Goal: Task Accomplishment & Management: Complete application form

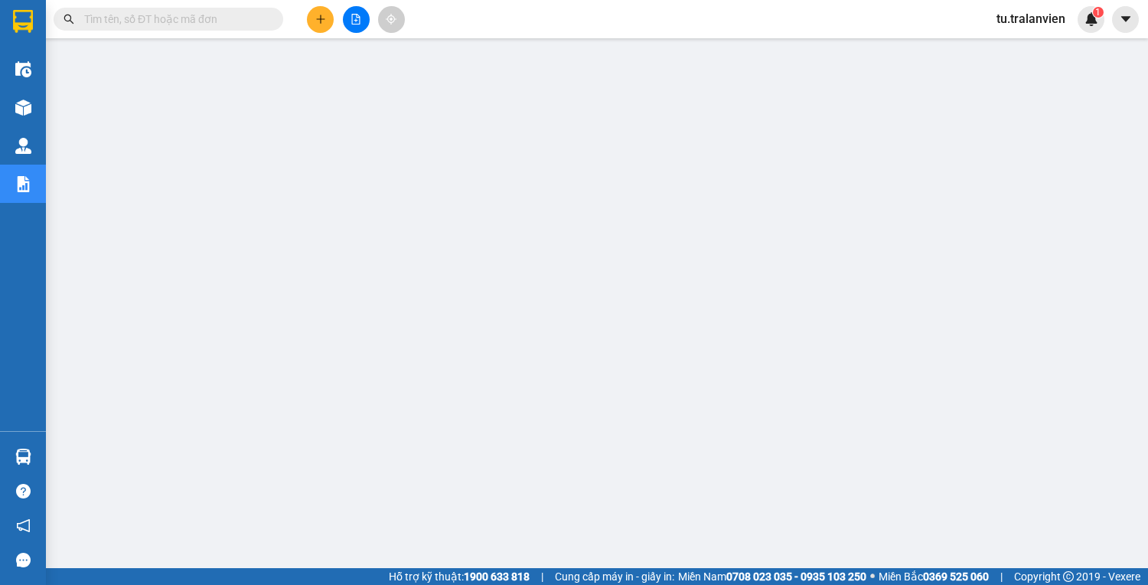
scroll to position [51, 0]
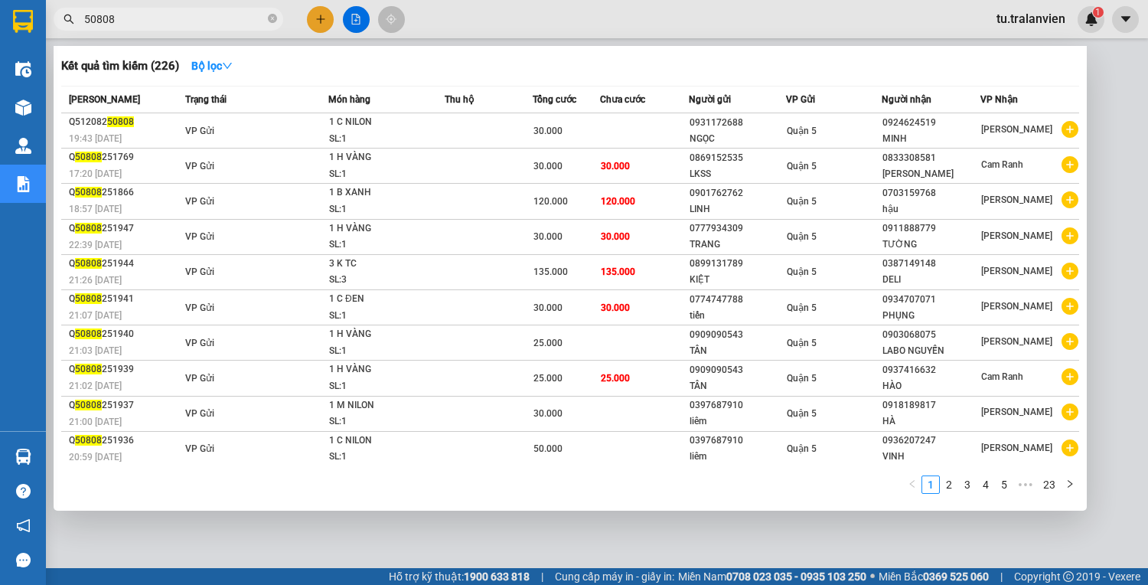
click at [180, 22] on input "50808" at bounding box center [174, 19] width 181 height 17
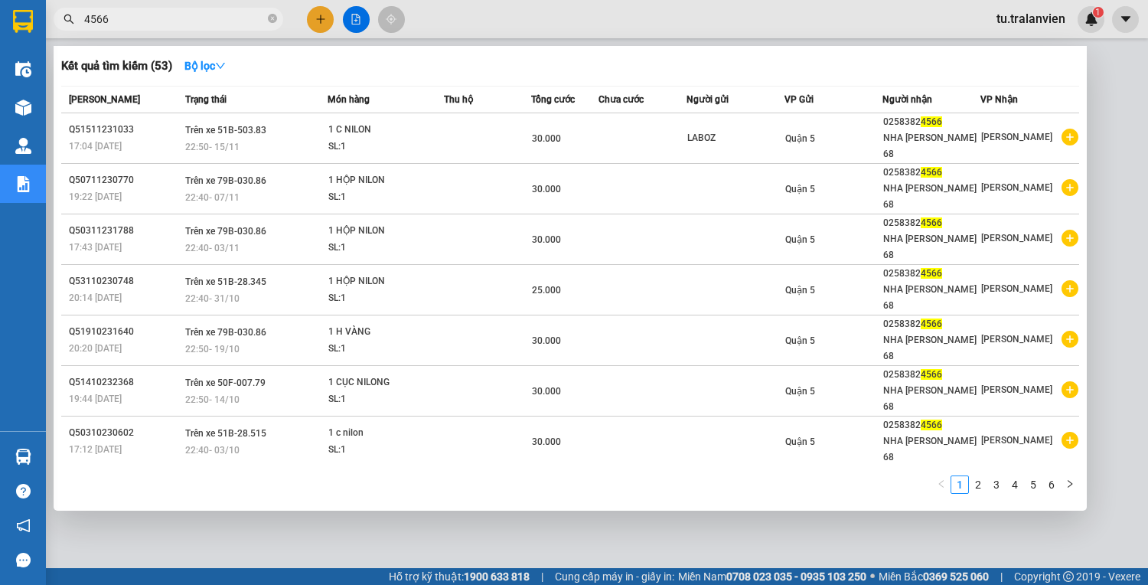
type input "4566"
drag, startPoint x: 468, startPoint y: 583, endPoint x: 727, endPoint y: 105, distance: 544.1
click at [727, 105] on span "Người gửi" at bounding box center [707, 99] width 42 height 11
click at [331, 15] on div at bounding box center [574, 292] width 1148 height 585
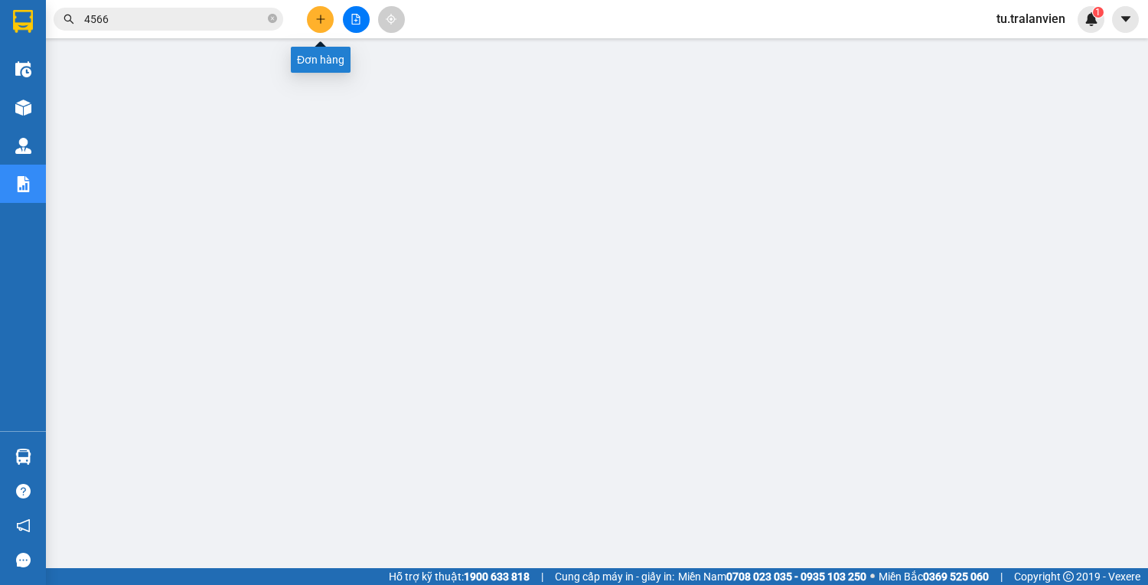
click at [328, 15] on button at bounding box center [320, 19] width 27 height 27
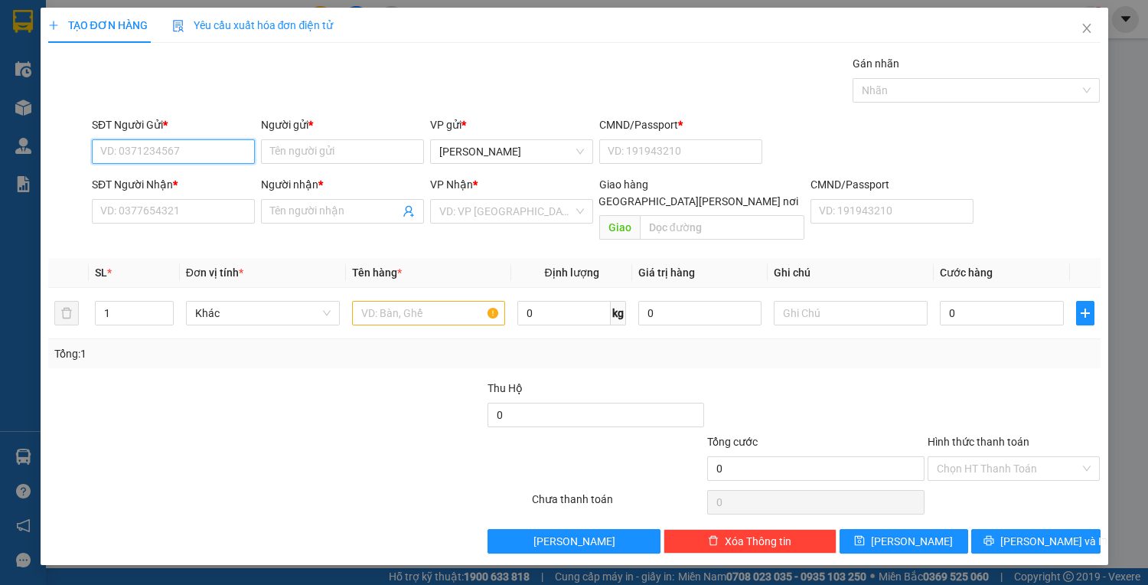
click at [205, 158] on input "SĐT Người Gửi *" at bounding box center [173, 151] width 163 height 24
type input "0908481338"
click at [335, 154] on input "Người gửi *" at bounding box center [342, 151] width 163 height 24
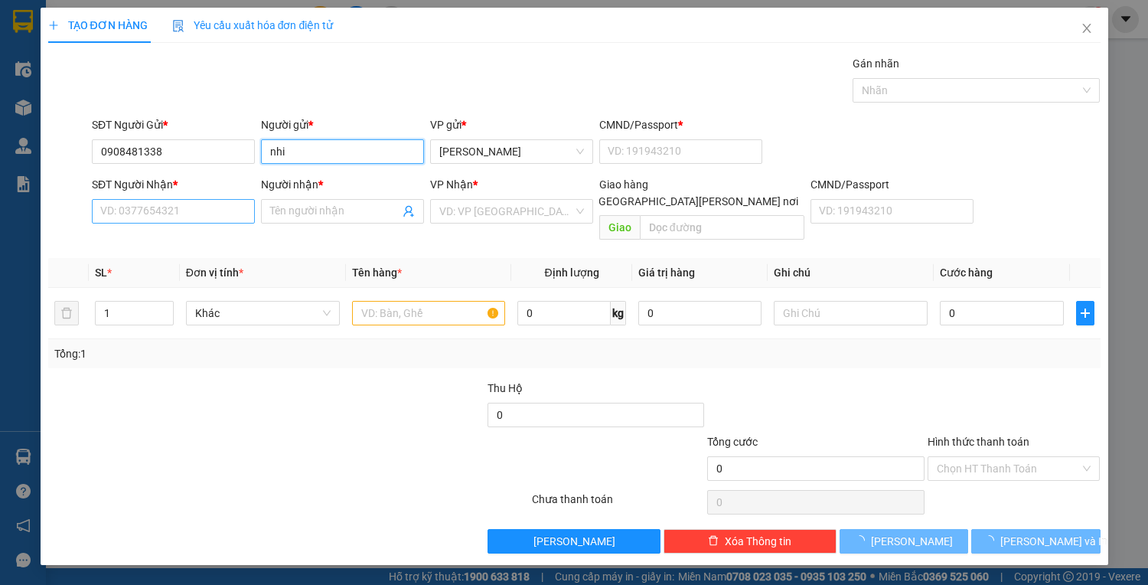
type input "nhi"
click at [229, 206] on input "SĐT Người Nhận *" at bounding box center [173, 211] width 163 height 24
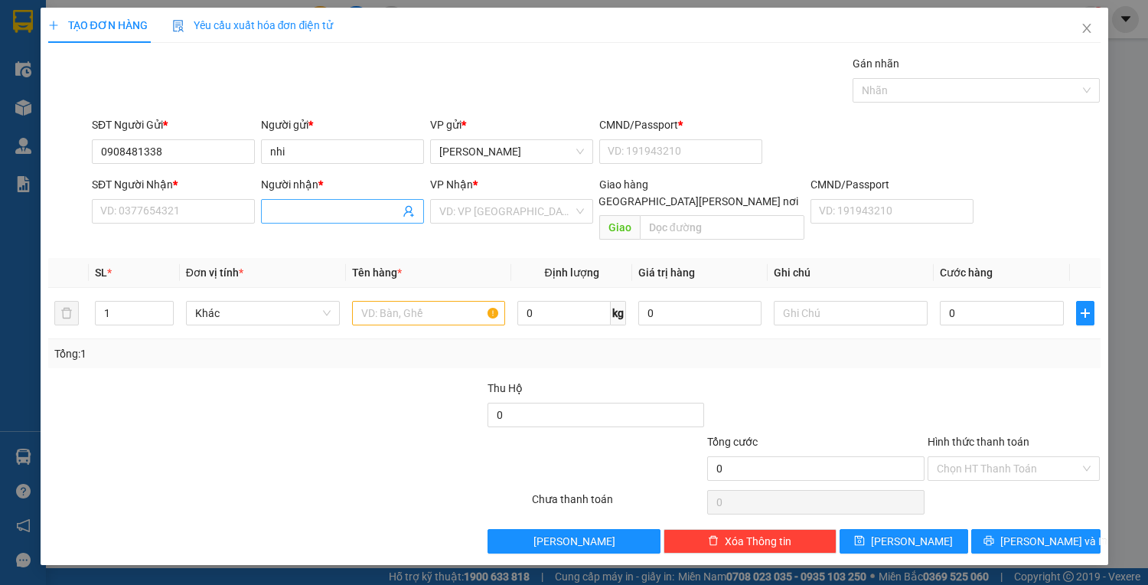
click at [328, 205] on input "Người nhận *" at bounding box center [334, 211] width 129 height 17
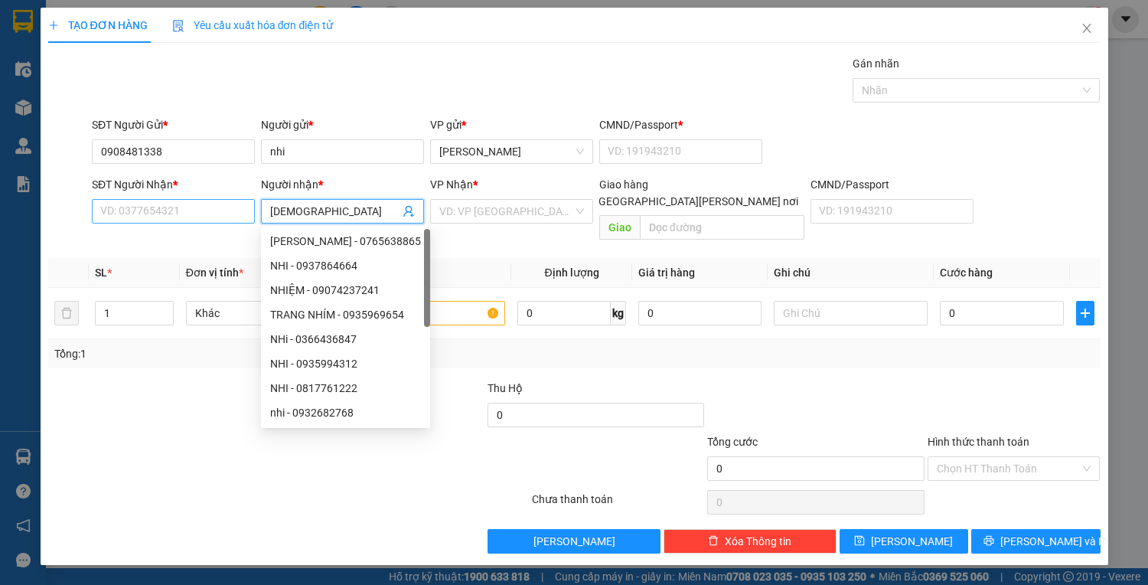
type input "[DEMOGRAPHIC_DATA]"
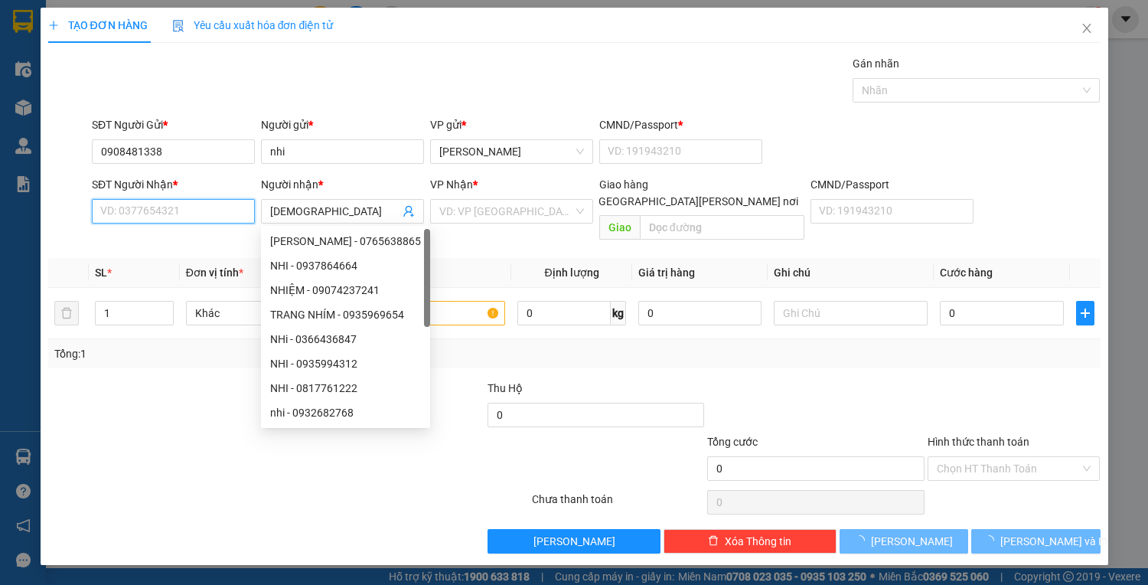
click at [142, 213] on input "SĐT Người Nhận *" at bounding box center [173, 211] width 163 height 24
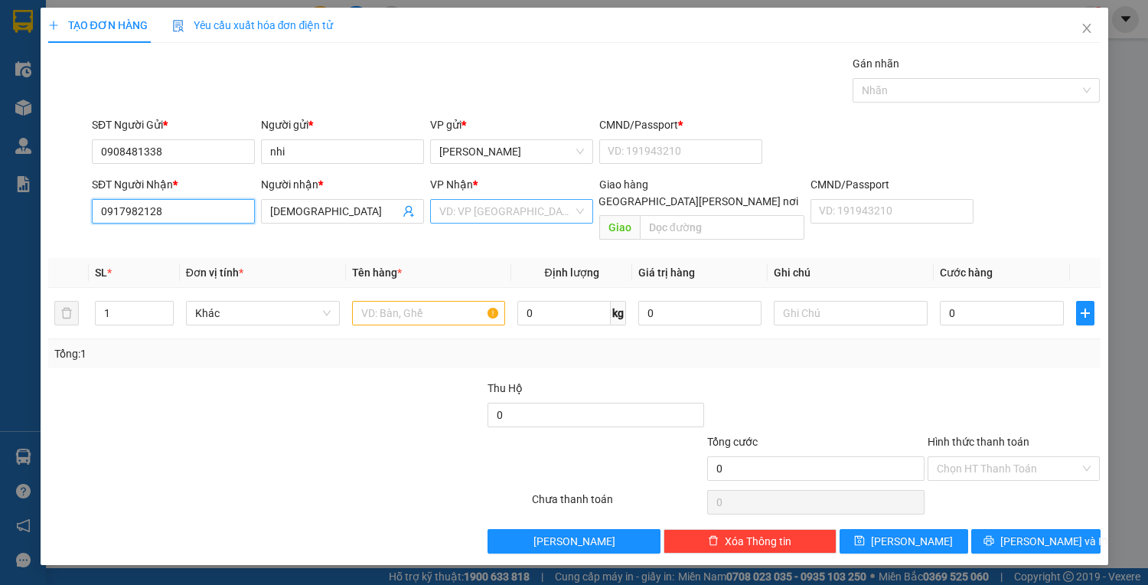
type input "0917982128"
click at [472, 215] on input "search" at bounding box center [506, 211] width 134 height 23
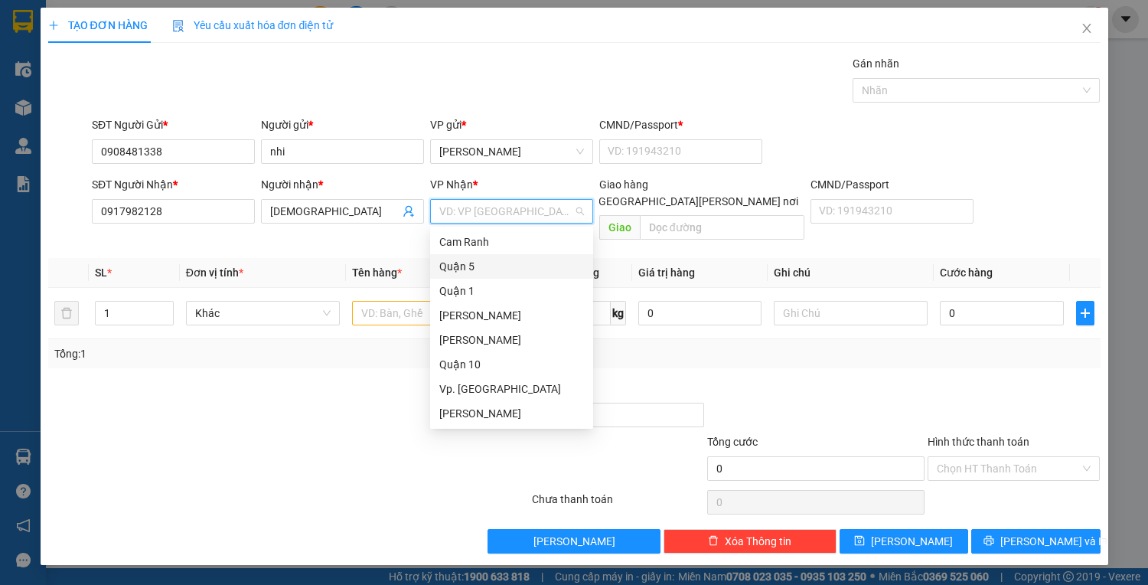
click at [471, 275] on div "Quận 5" at bounding box center [511, 266] width 163 height 24
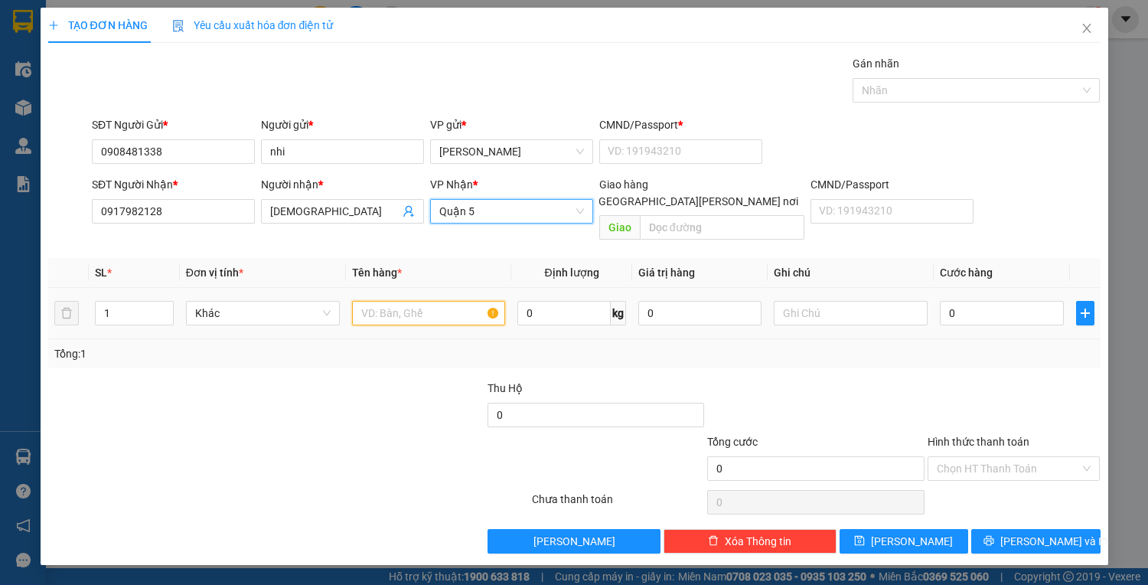
click at [459, 301] on input "text" at bounding box center [429, 313] width 154 height 24
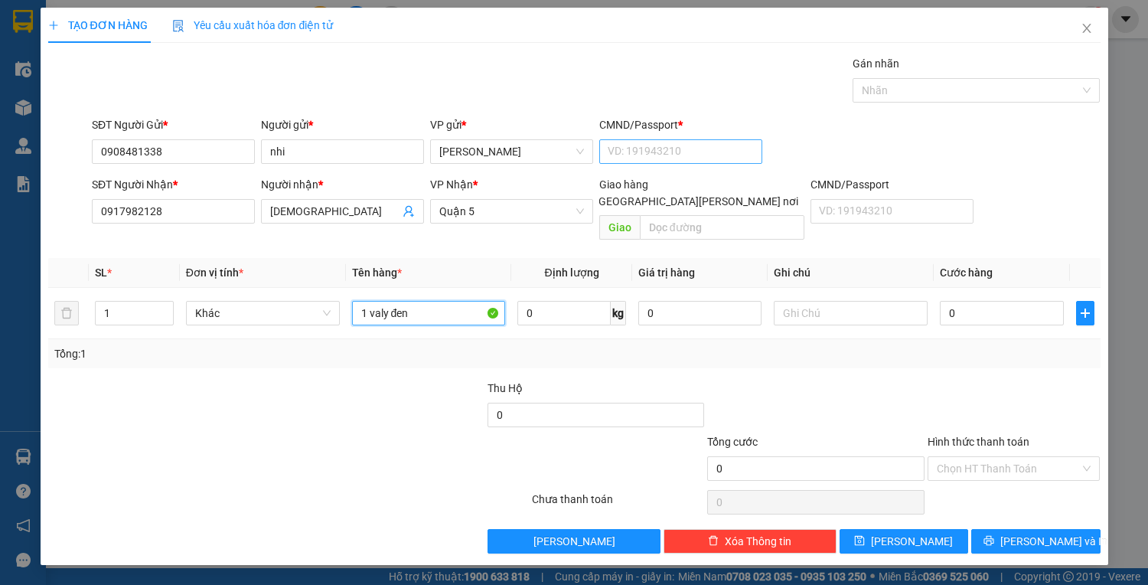
type input "1 valy đen"
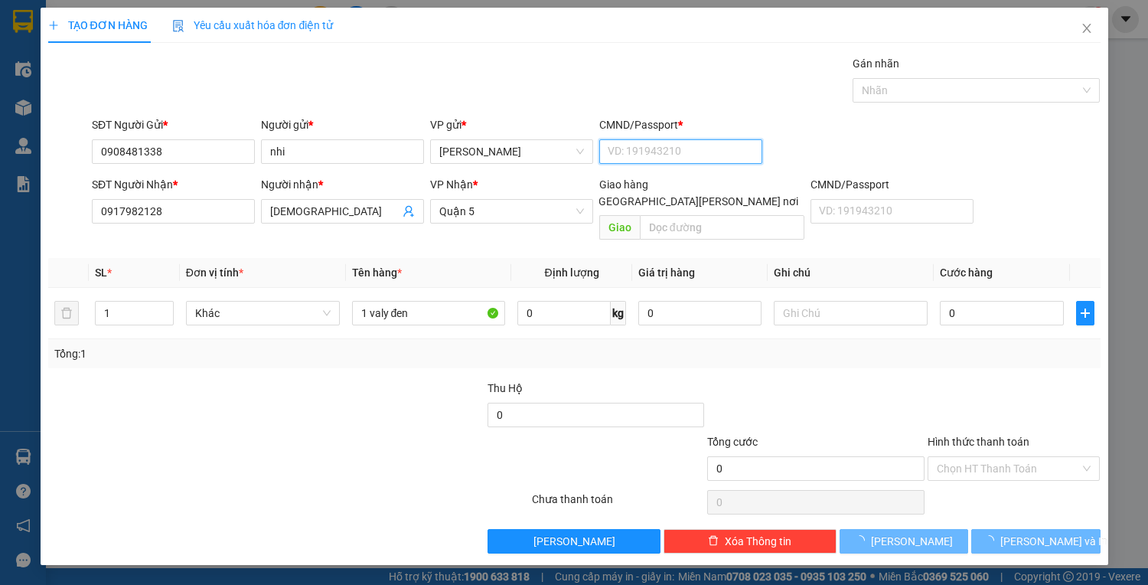
click at [735, 145] on input "CMND/Passport *" at bounding box center [680, 151] width 163 height 24
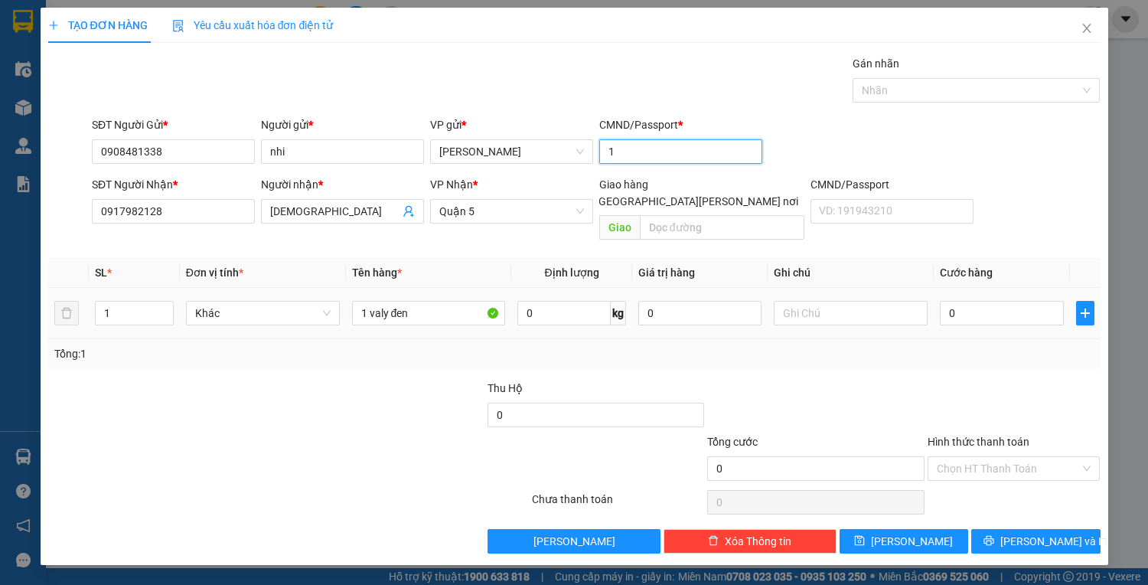
type input "1"
click at [998, 311] on td "0" at bounding box center [1001, 313] width 135 height 51
click at [996, 301] on input "0" at bounding box center [1001, 313] width 123 height 24
type input "5"
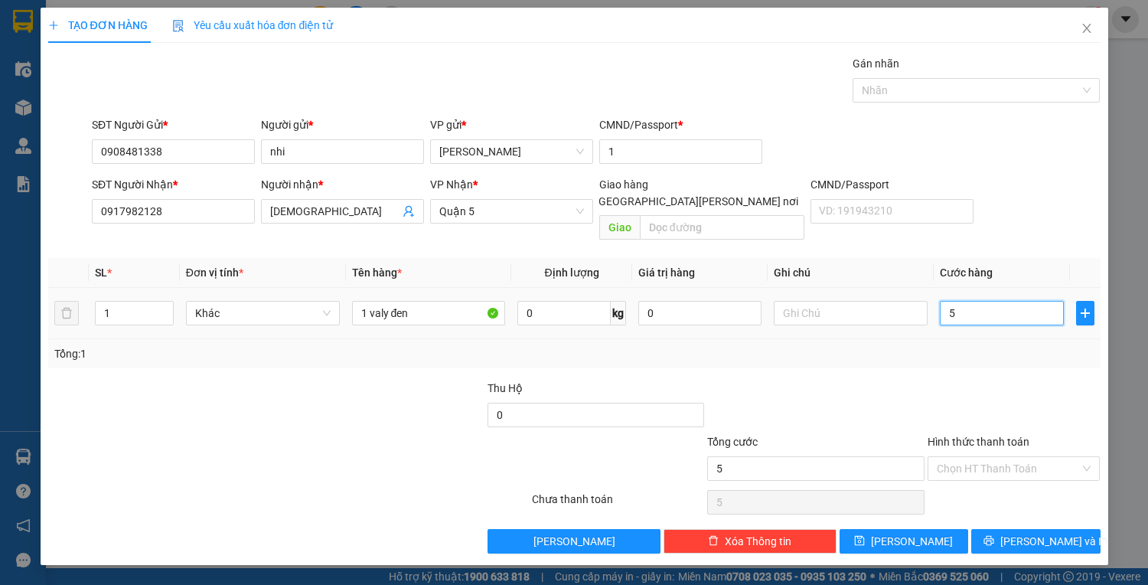
type input "5"
type input "50"
type input "50.000"
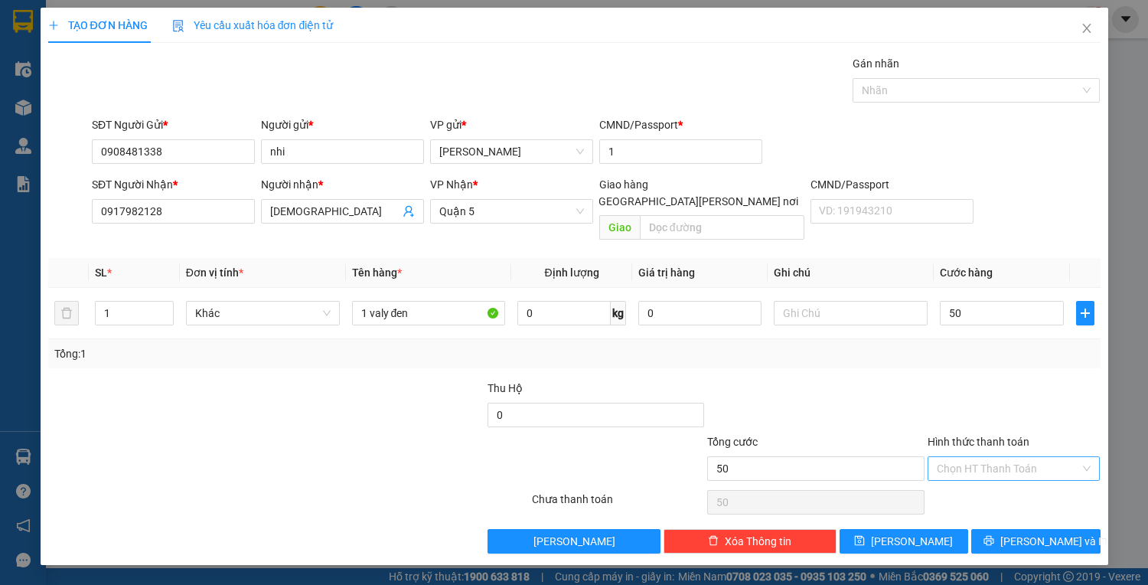
type input "50.000"
click at [1017, 457] on input "Hình thức thanh toán" at bounding box center [1009, 468] width 144 height 23
click at [1018, 477] on div "Tại văn phòng" at bounding box center [1014, 480] width 155 height 17
type input "0"
click at [1028, 509] on div "Transit Pickup Surcharge Ids Transit Deliver Surcharge Ids Transit Deliver Surc…" at bounding box center [574, 304] width 1052 height 498
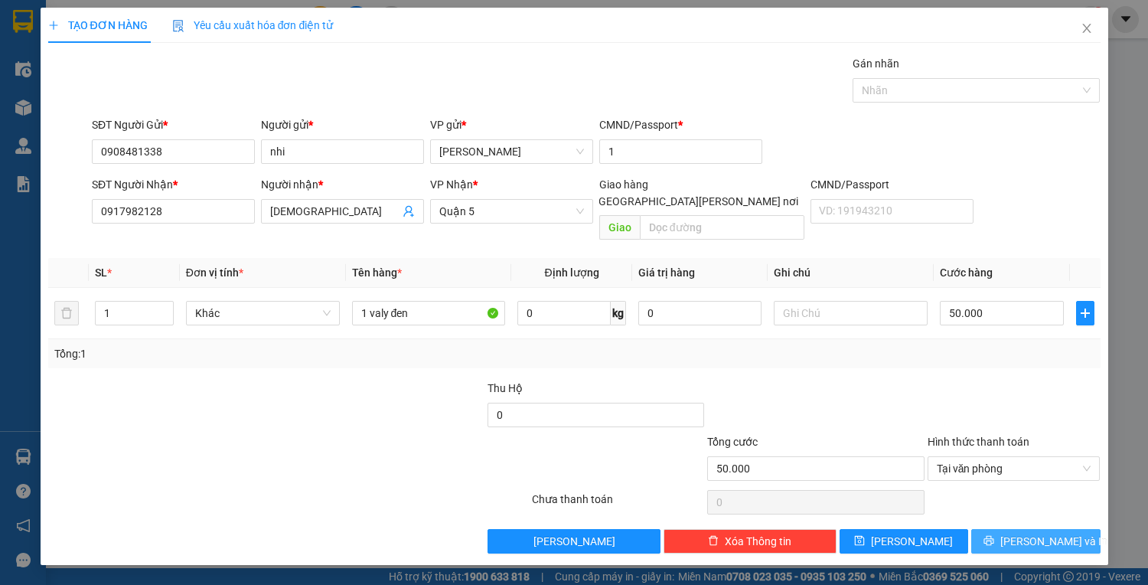
click at [1032, 533] on span "[PERSON_NAME] và In" at bounding box center [1053, 541] width 107 height 17
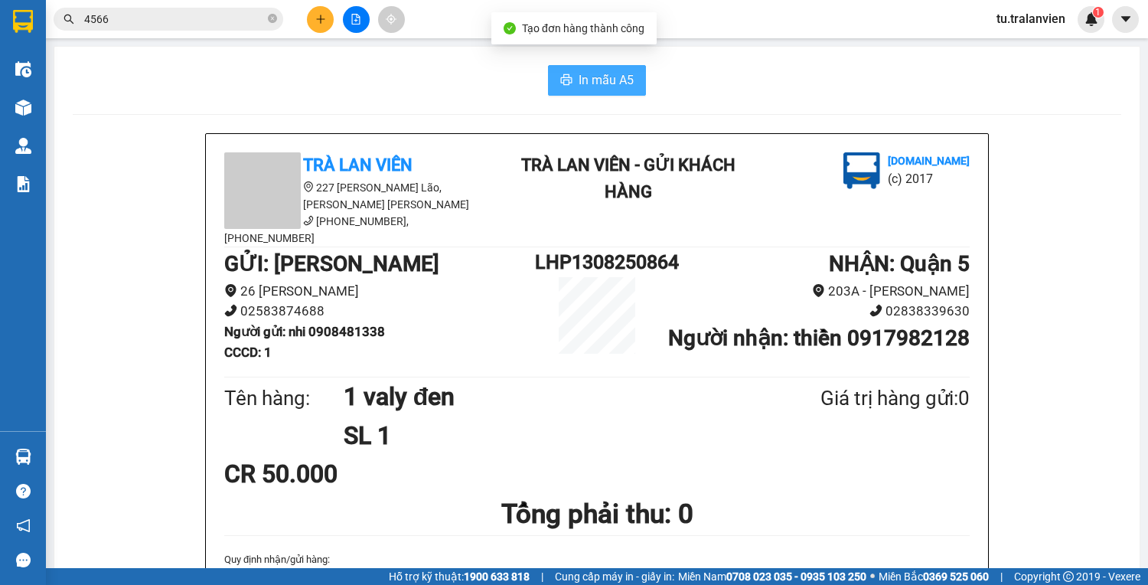
click at [637, 83] on button "In mẫu A5" at bounding box center [597, 80] width 98 height 31
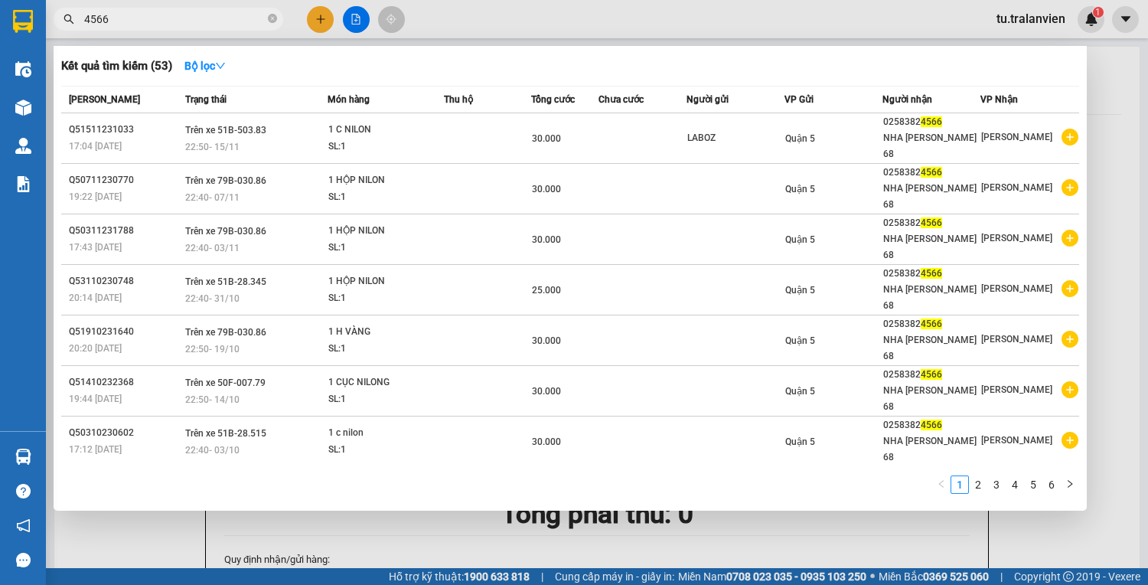
click at [197, 12] on input "4566" at bounding box center [174, 19] width 181 height 17
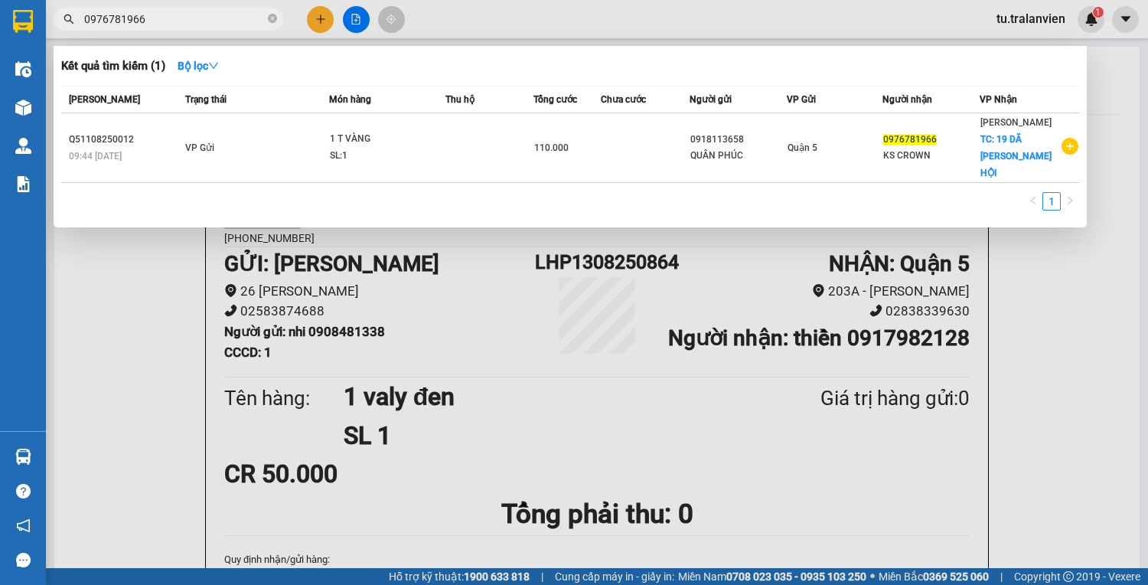
type input "0976781966"
